Goal: Find contact information: Find contact information

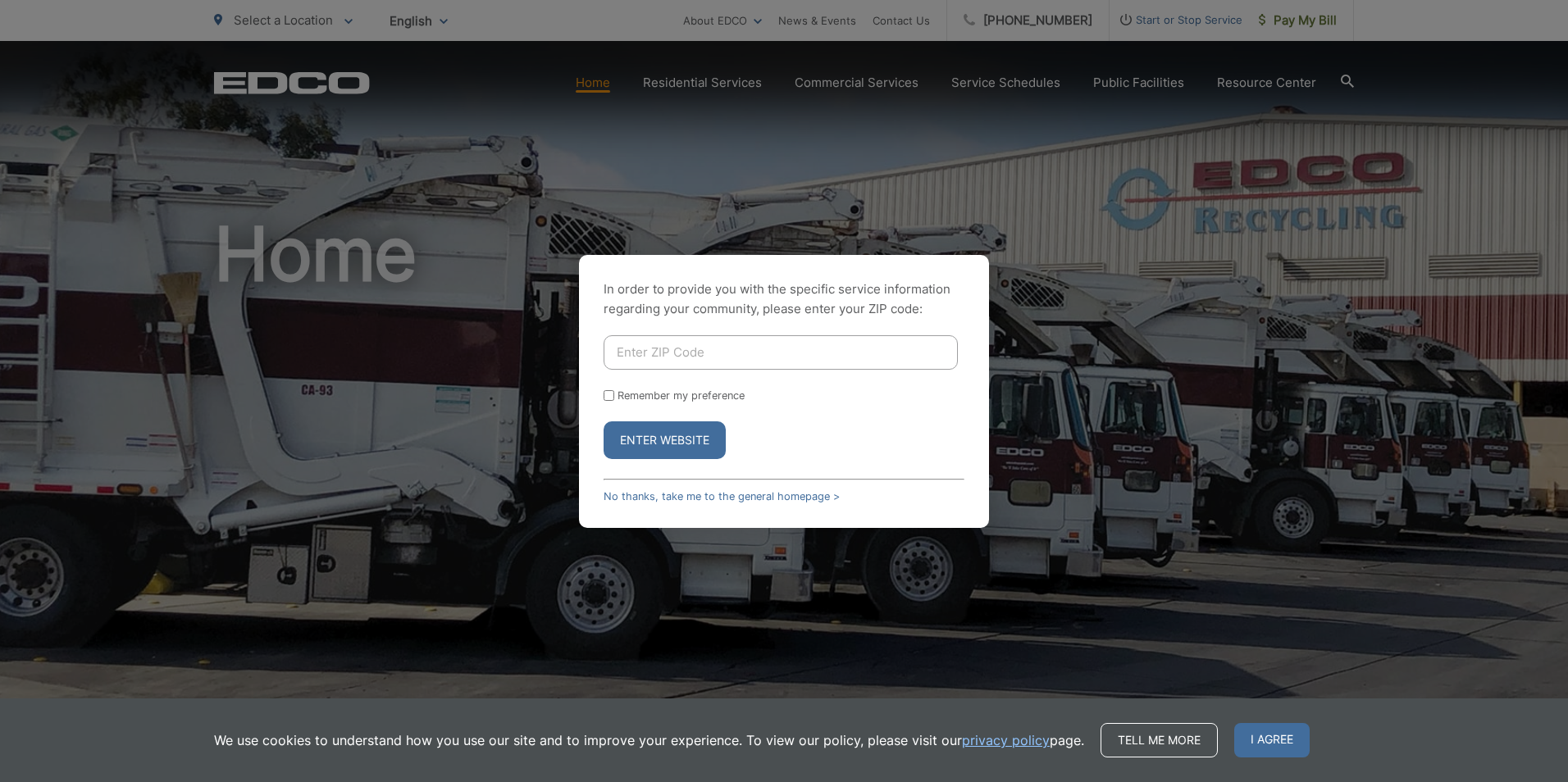
click at [691, 352] on input "Enter ZIP Code" at bounding box center [780, 352] width 354 height 35
type input "92024"
click at [610, 396] on input "Remember my preference" at bounding box center [609, 395] width 11 height 11
checkbox input "true"
click at [651, 437] on button "Enter Website" at bounding box center [664, 440] width 122 height 38
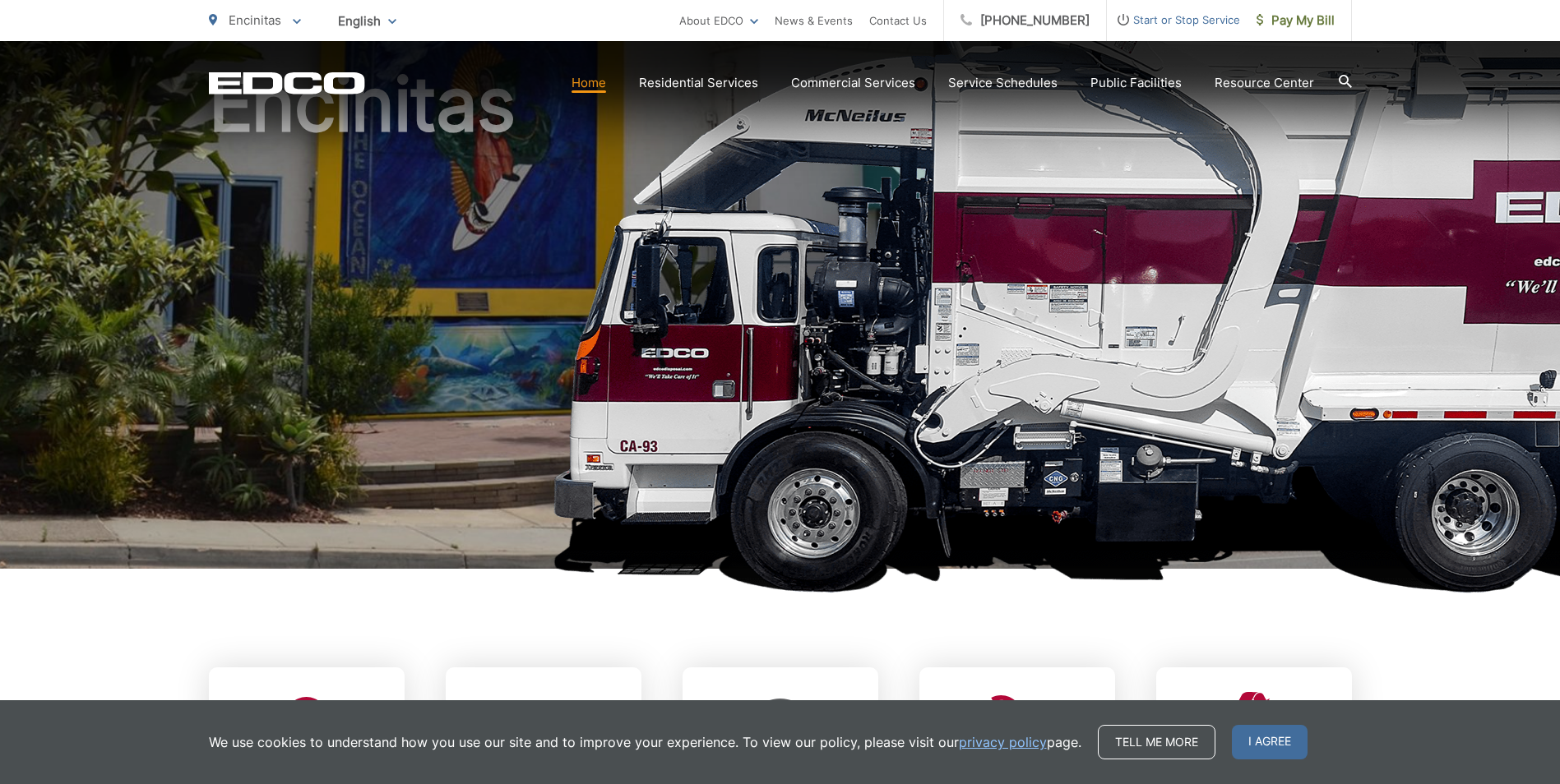
scroll to position [164, 0]
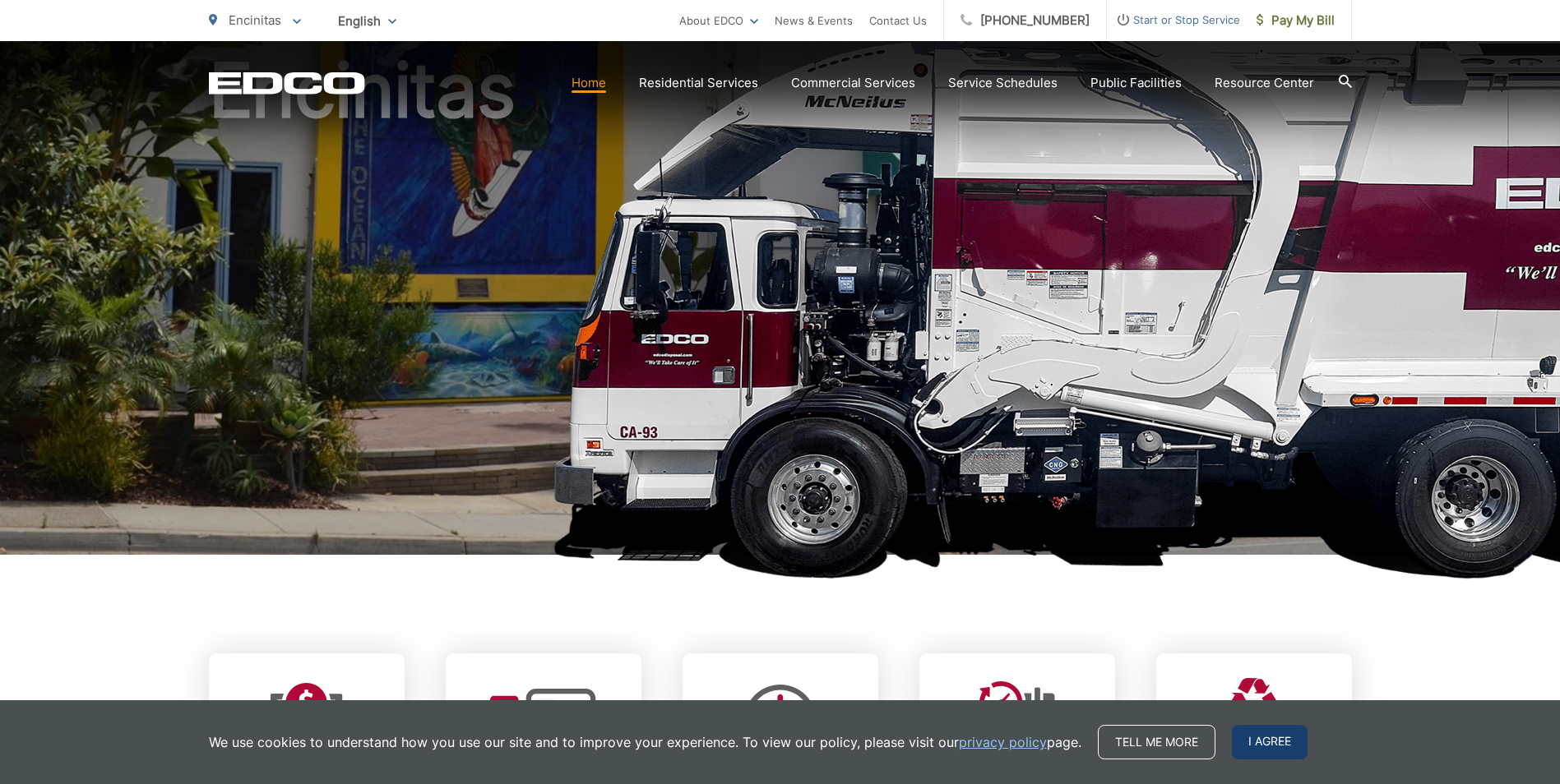
click at [1271, 744] on span "I agree" at bounding box center [1270, 742] width 76 height 35
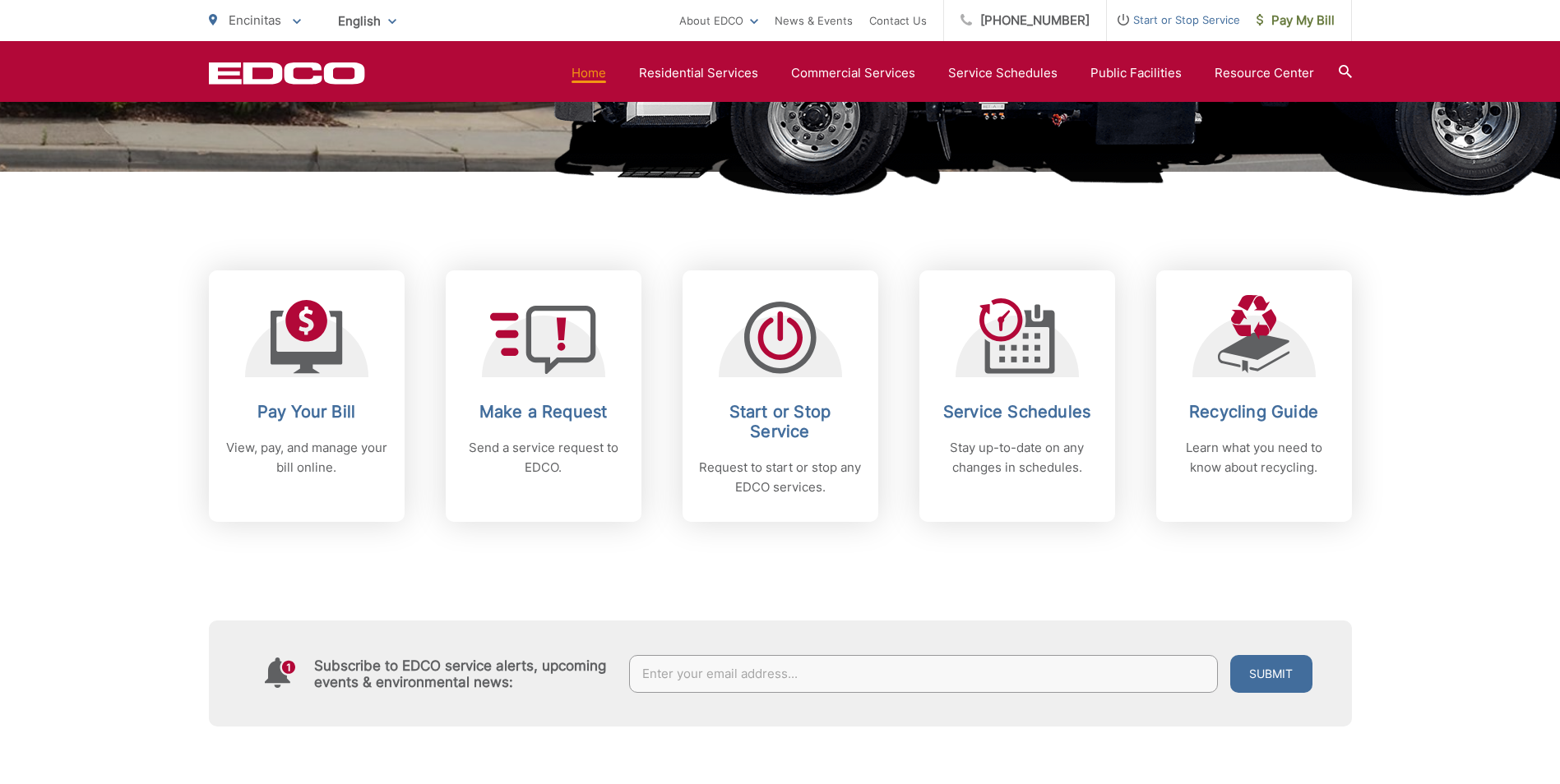
scroll to position [575, 0]
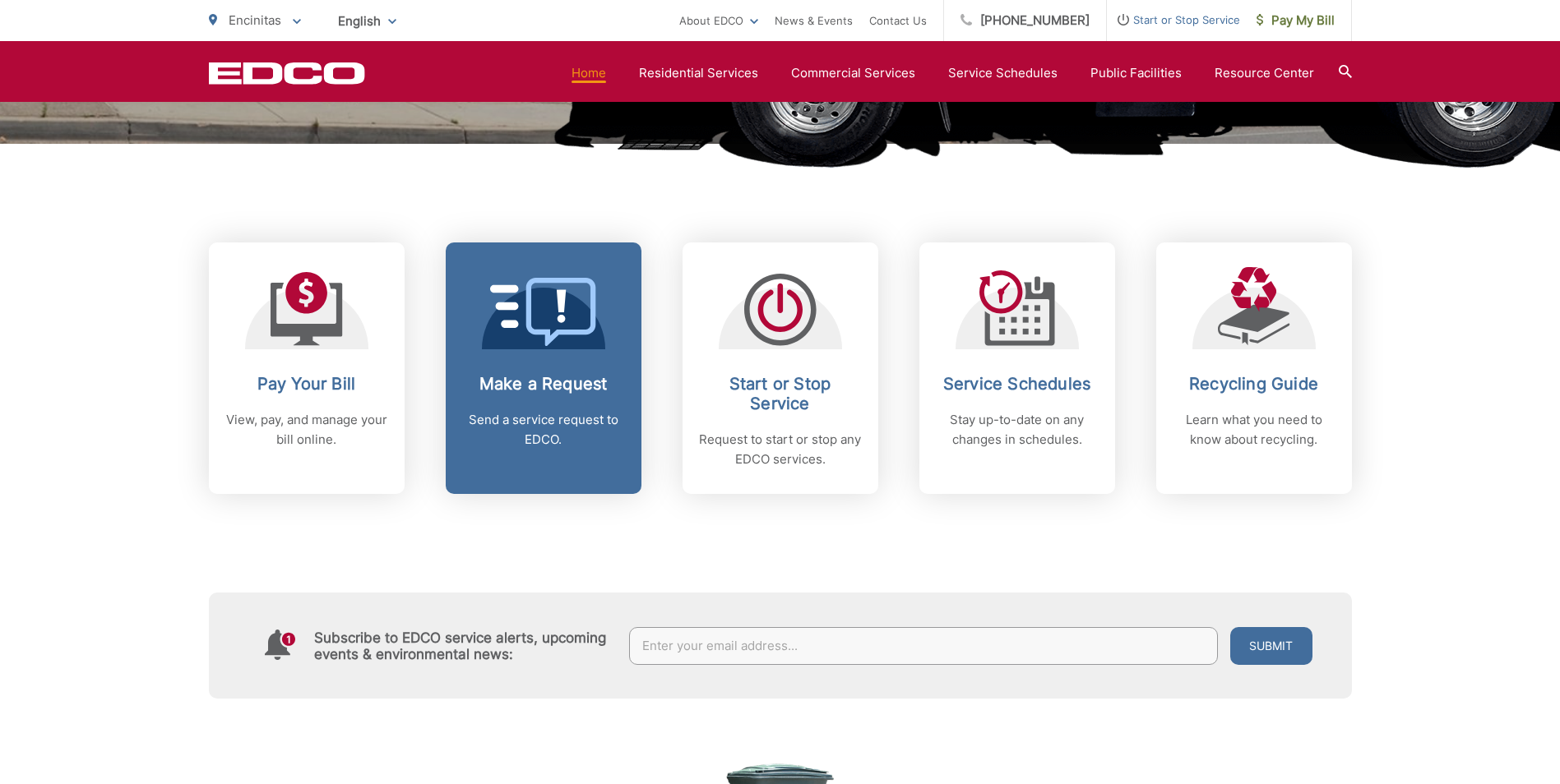
click at [518, 315] on icon at bounding box center [544, 312] width 107 height 69
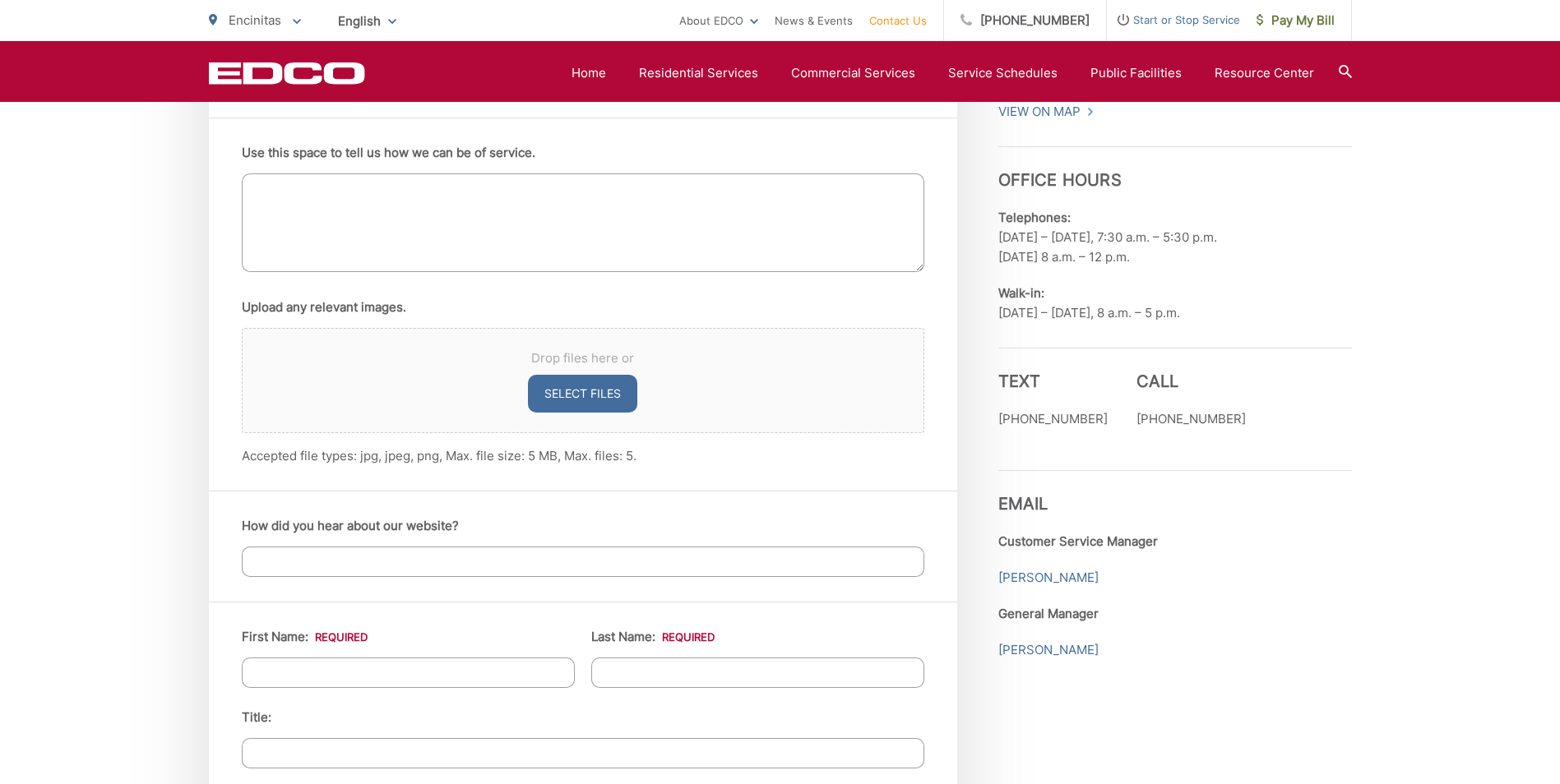
scroll to position [1068, 0]
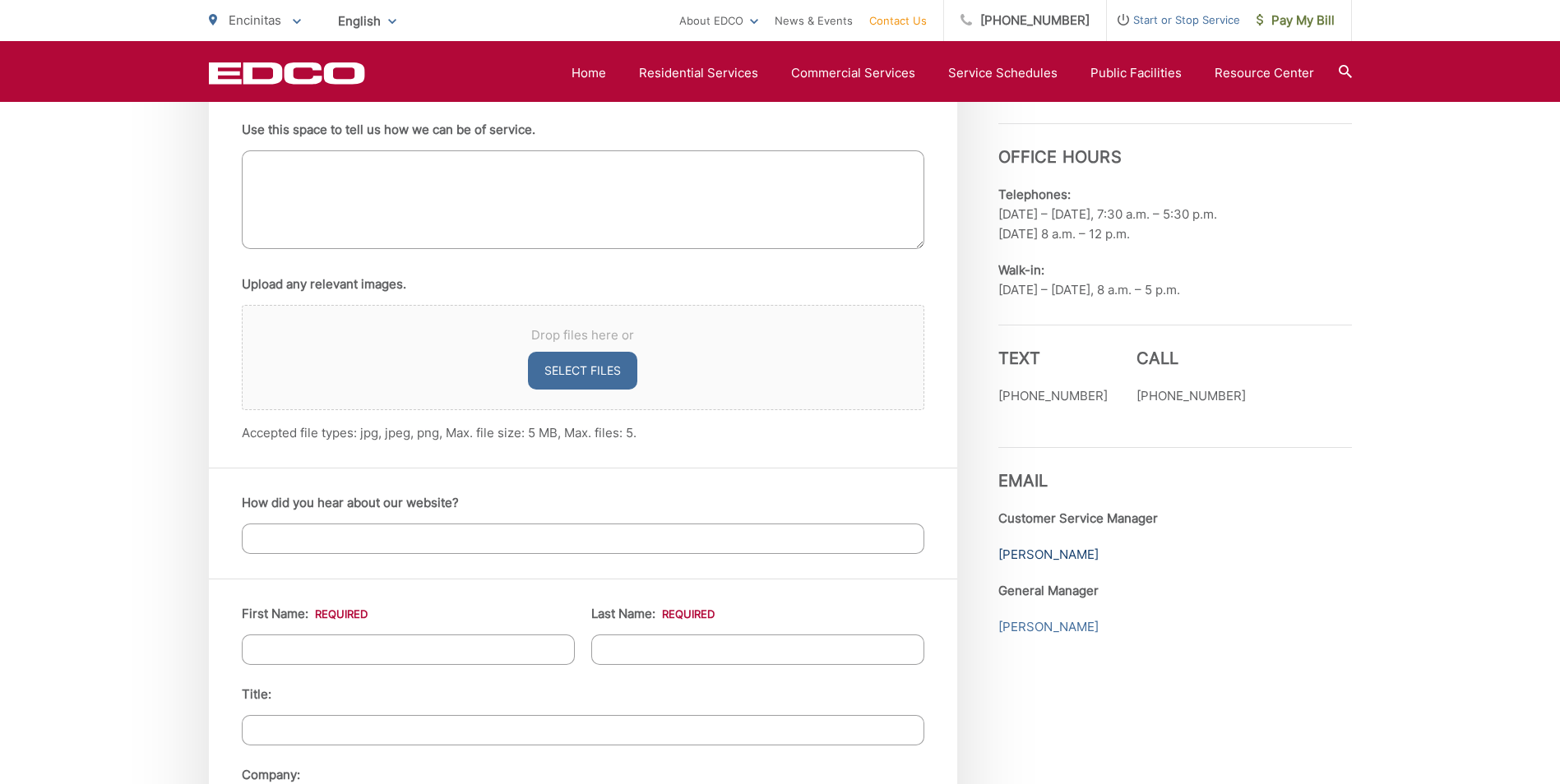
click at [1036, 552] on link "Muna Hamideh" at bounding box center [1048, 554] width 100 height 20
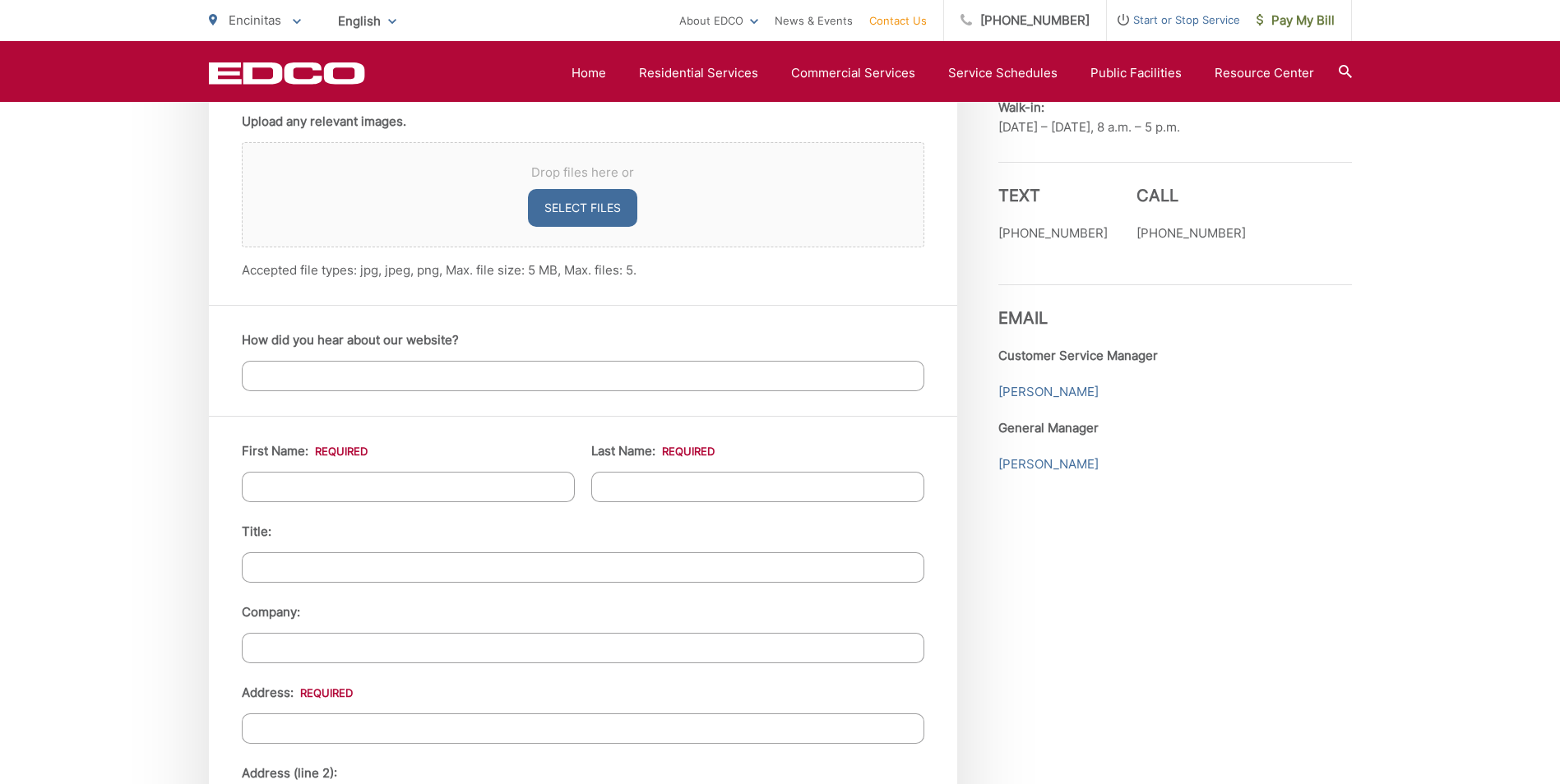
scroll to position [1233, 0]
click at [1293, 572] on div "Employment Download Our Employment Application Pay-by-Phone (855) 713-4203 EDCO…" at bounding box center [1175, 494] width 354 height 2073
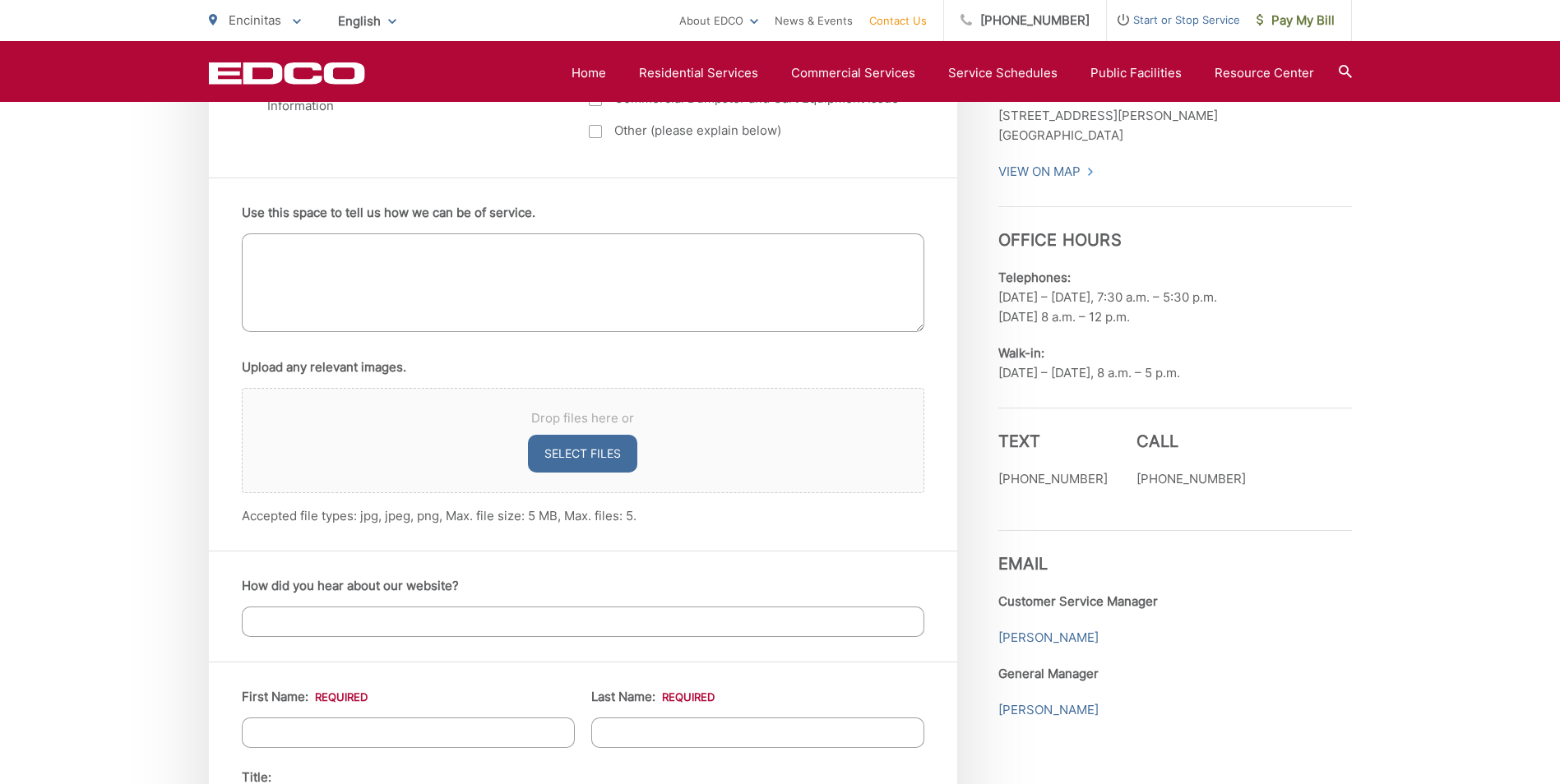
scroll to position [987, 0]
